Goal: Use online tool/utility: Utilize a website feature to perform a specific function

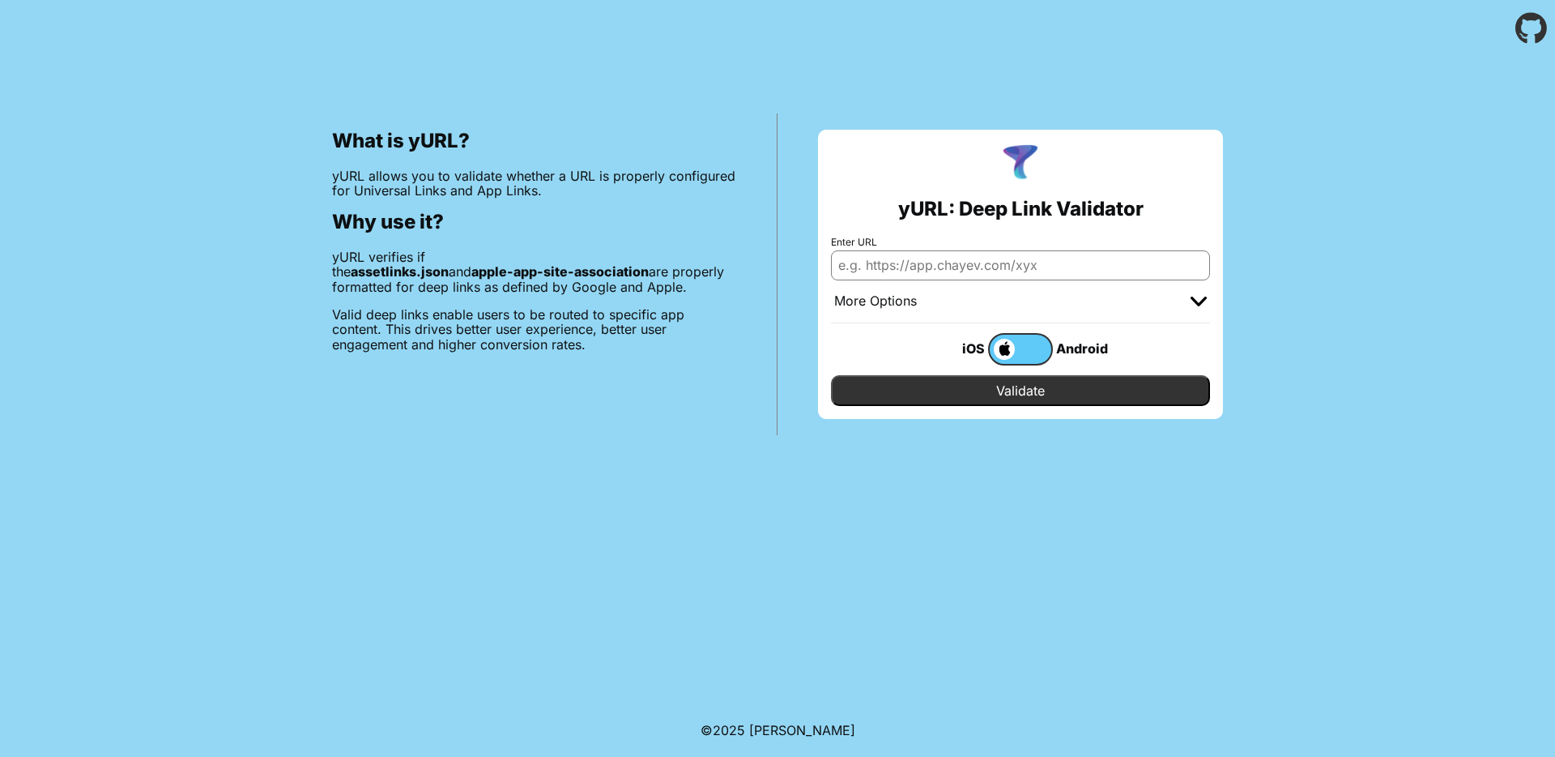
click at [1144, 264] on input "Enter URL" at bounding box center [1020, 264] width 379 height 29
paste input "[DOMAIN_NAME]"
type input "[DOMAIN_NAME]"
click at [1062, 384] on input "Validate" at bounding box center [1020, 390] width 379 height 31
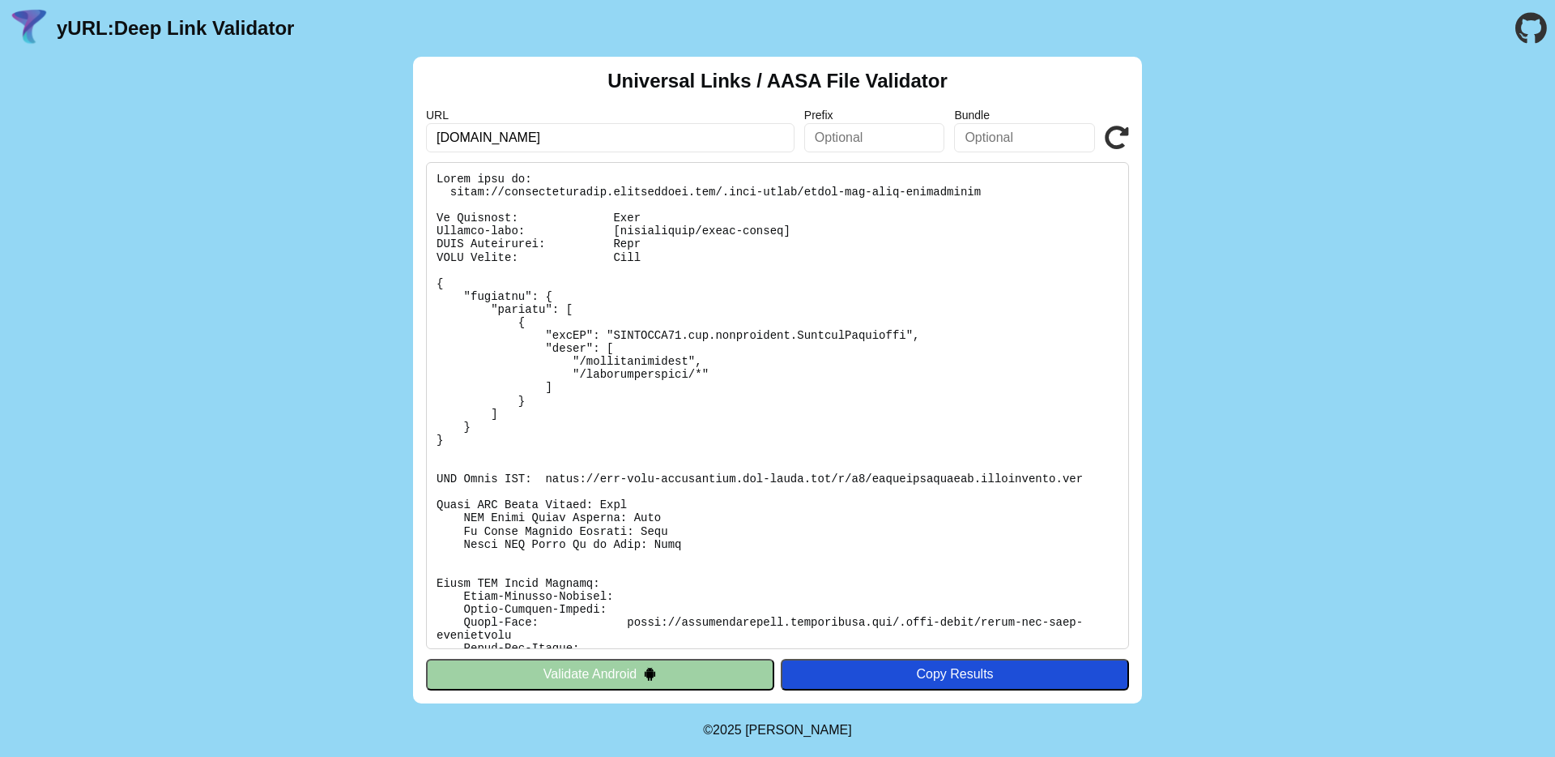
click at [704, 663] on button "Validate Android" at bounding box center [600, 674] width 348 height 31
